Goal: Task Accomplishment & Management: Manage account settings

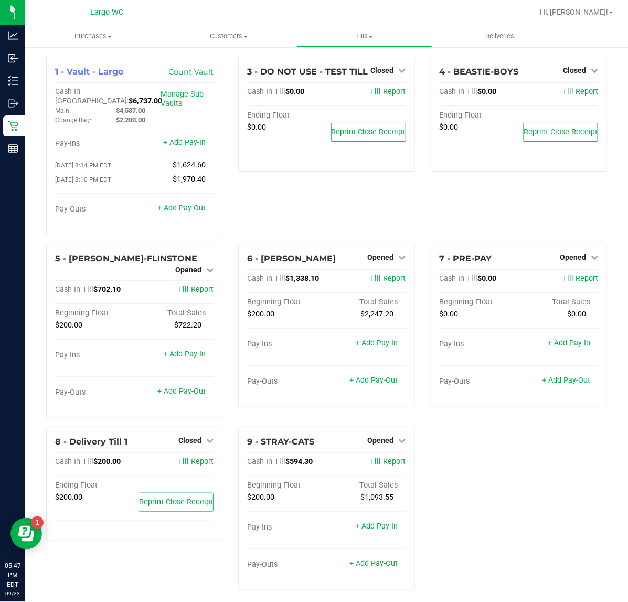
click at [483, 466] on div "1 - Vault - Largo Count Vault Cash In Vault: $6,737.00 Main: $4,537.00 Change B…" at bounding box center [326, 328] width 577 height 542
click at [184, 266] on span "Opened" at bounding box center [188, 270] width 26 height 8
click at [182, 275] on link "Close Till" at bounding box center [190, 279] width 28 height 8
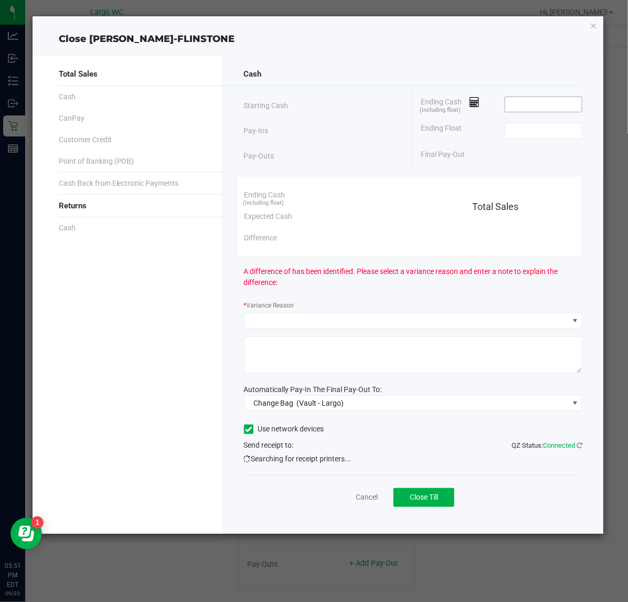
click at [537, 100] on input at bounding box center [544, 104] width 77 height 15
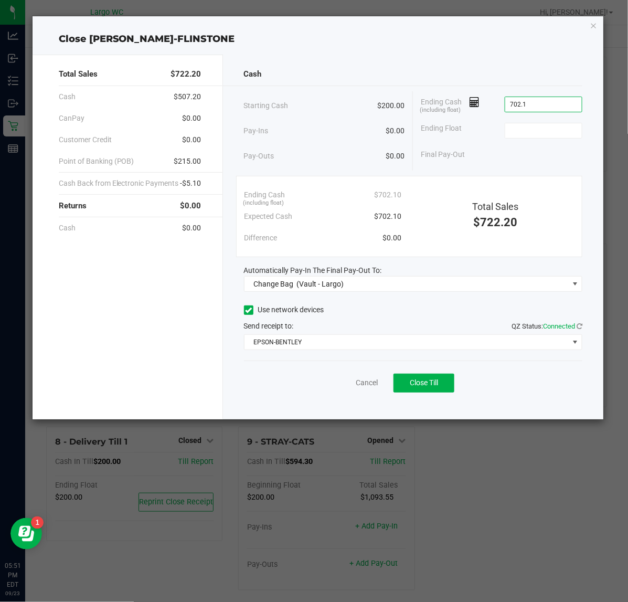
type input "$702.10"
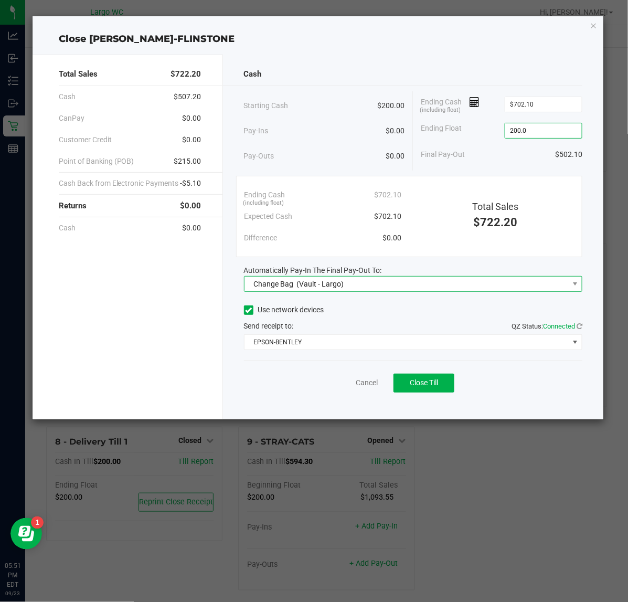
click at [537, 284] on span "Change Bag (Vault - Largo)" at bounding box center [407, 284] width 325 height 15
type input "$200.00"
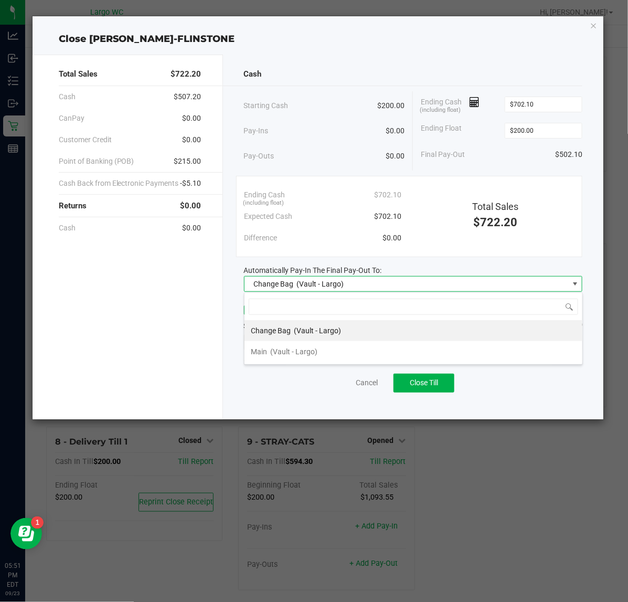
scroll to position [16, 339]
click at [436, 353] on li "Main (Vault - Largo)" at bounding box center [414, 351] width 338 height 21
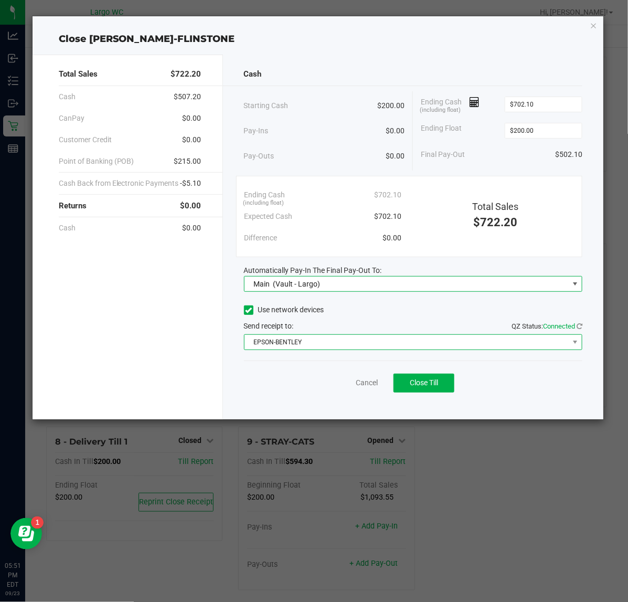
click at [413, 341] on span "EPSON-BENTLEY" at bounding box center [407, 342] width 325 height 15
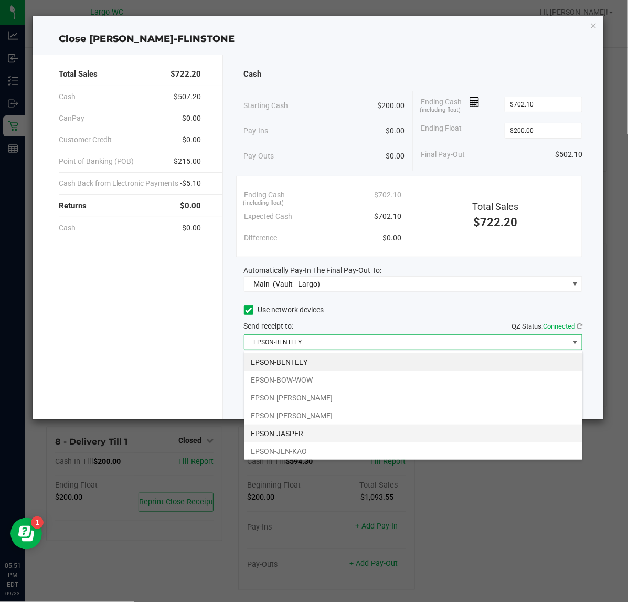
click at [353, 433] on li "EPSON-JASPER" at bounding box center [414, 434] width 338 height 18
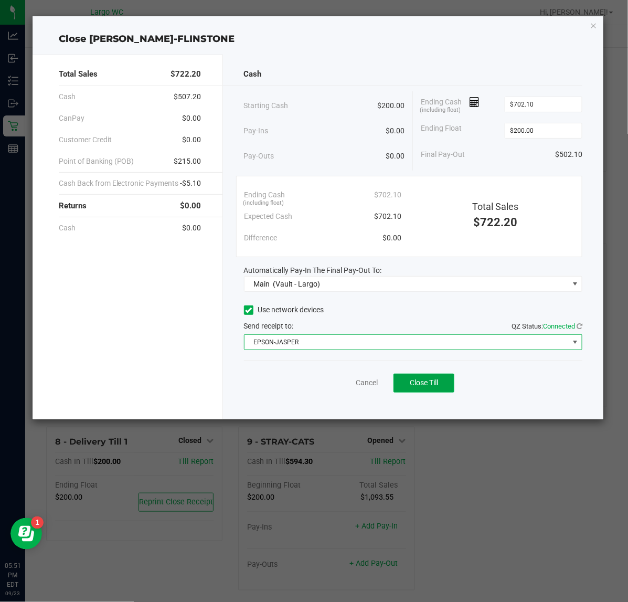
click at [419, 389] on button "Close Till" at bounding box center [424, 383] width 61 height 19
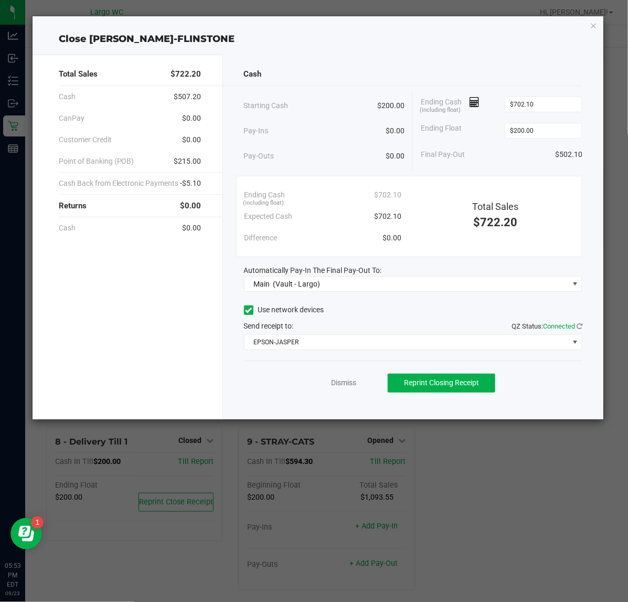
click at [342, 403] on div "Cash Starting Cash $200.00 Pay-Ins $0.00 Pay-Outs $0.00 Ending Cash (including …" at bounding box center [413, 237] width 381 height 365
click at [351, 400] on div "Dismiss Reprint Closing Receipt" at bounding box center [413, 381] width 339 height 40
click at [350, 384] on link "Dismiss" at bounding box center [343, 382] width 25 height 11
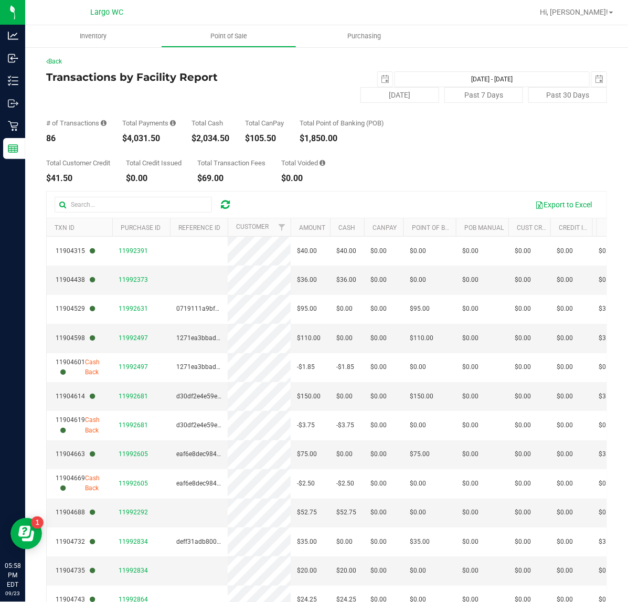
click at [156, 133] on div "Total Payments $4,031.50" at bounding box center [149, 131] width 54 height 23
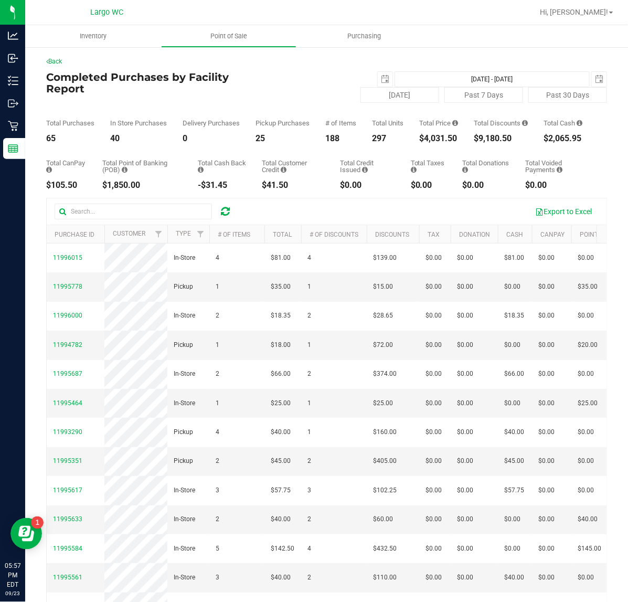
drag, startPoint x: 453, startPoint y: 143, endPoint x: 404, endPoint y: 146, distance: 48.9
click at [404, 143] on div "Total Purchases 65 In Store Purchases 40 Delivery Purchases 0 Pickup Purchases …" at bounding box center [326, 123] width 561 height 40
click at [426, 143] on div "$4,031.50" at bounding box center [438, 138] width 39 height 8
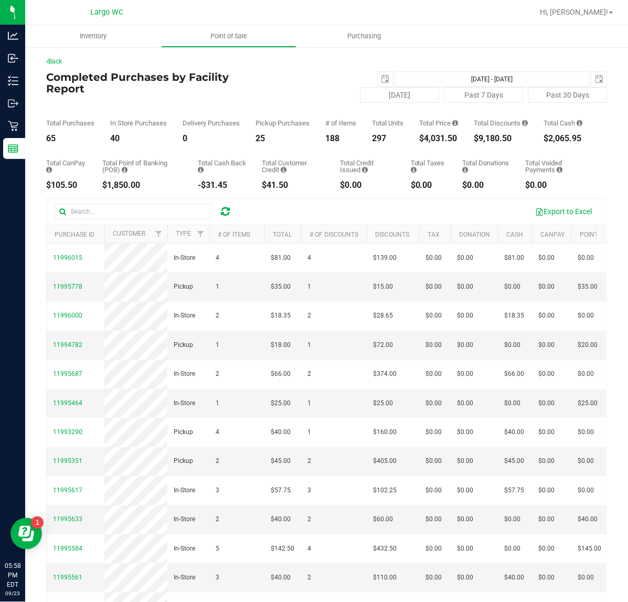
click at [436, 134] on div "Total Price $4,031.50" at bounding box center [438, 131] width 39 height 23
